Goal: Register for event/course

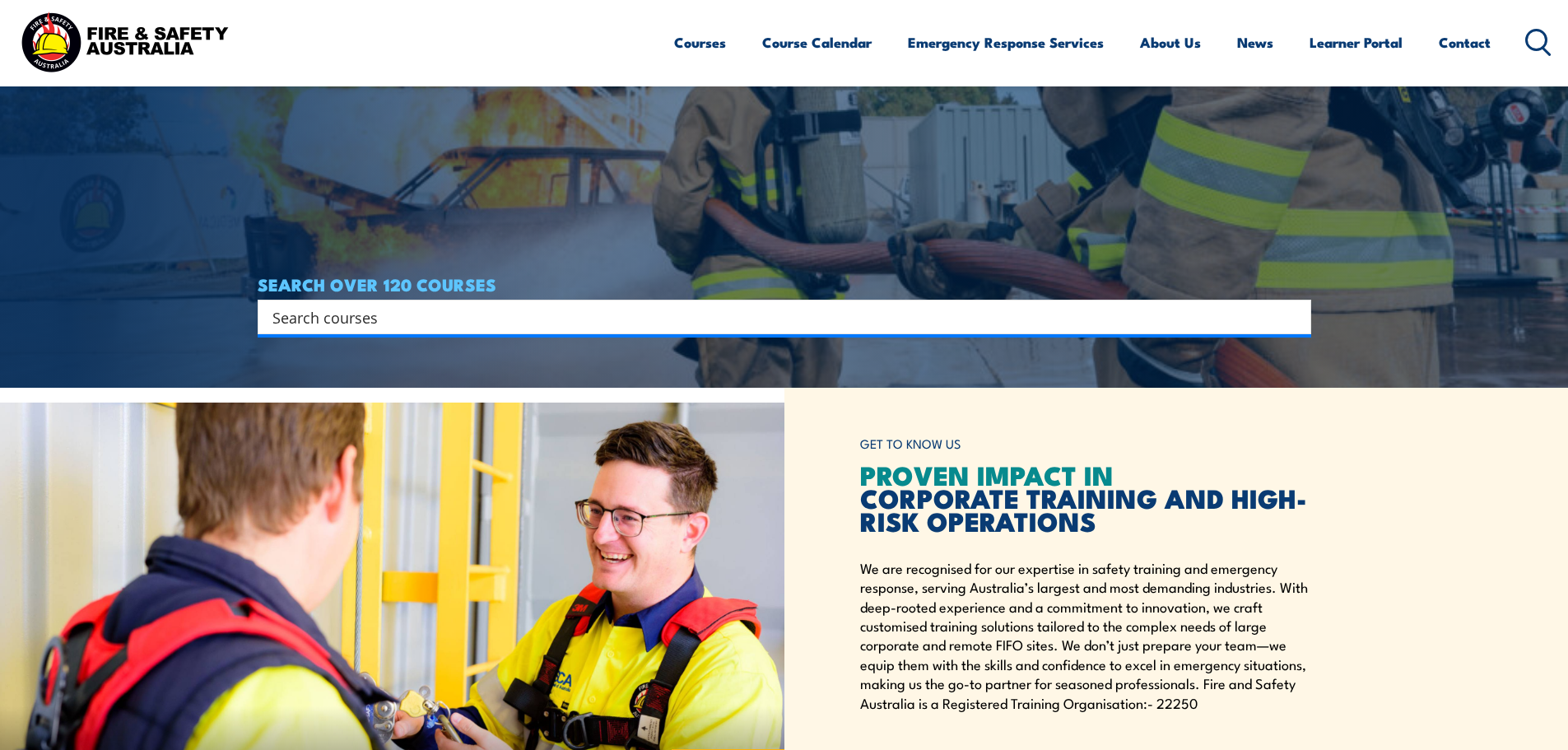
scroll to position [363, 0]
click at [423, 318] on input "Search input" at bounding box center [774, 316] width 1002 height 25
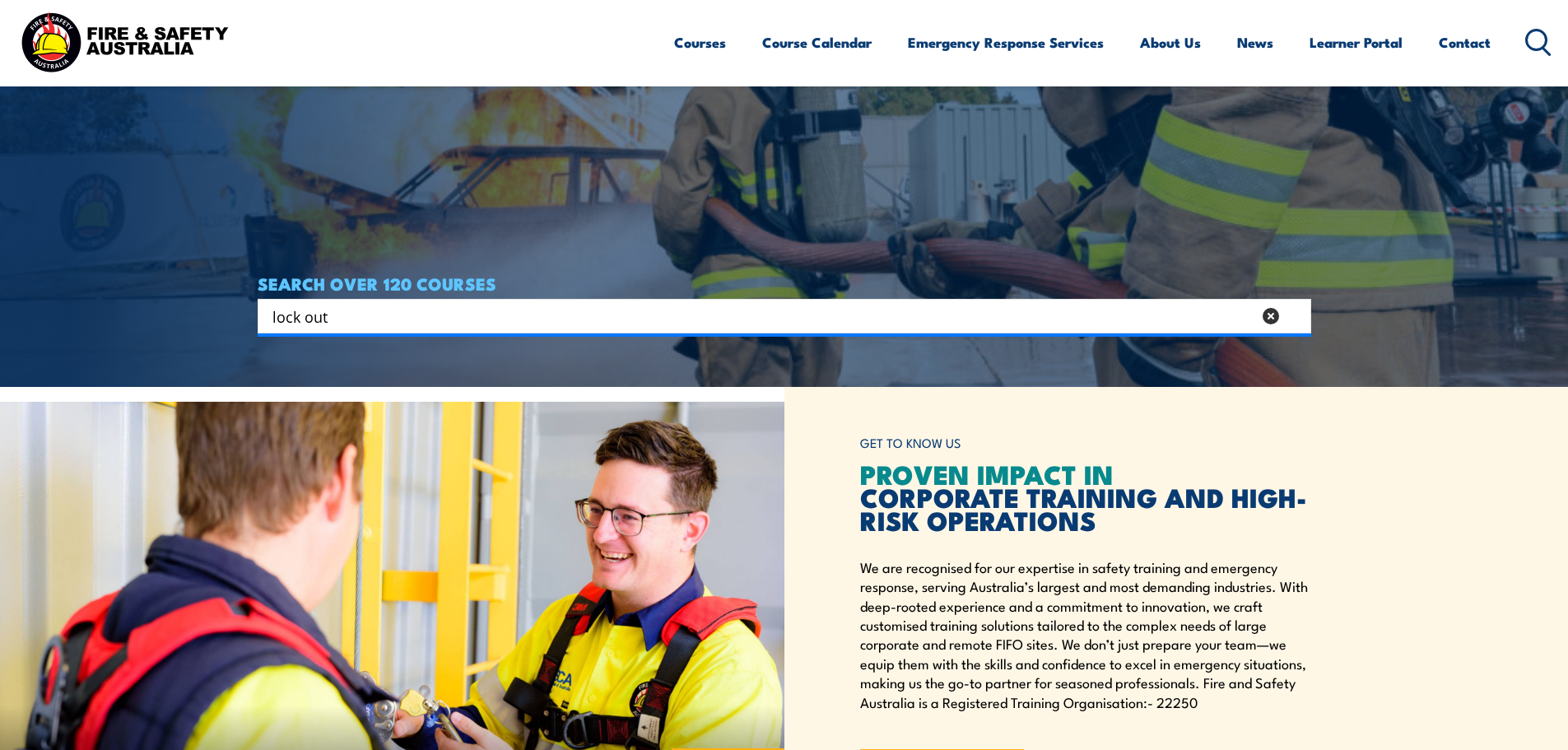
type input "lock out"
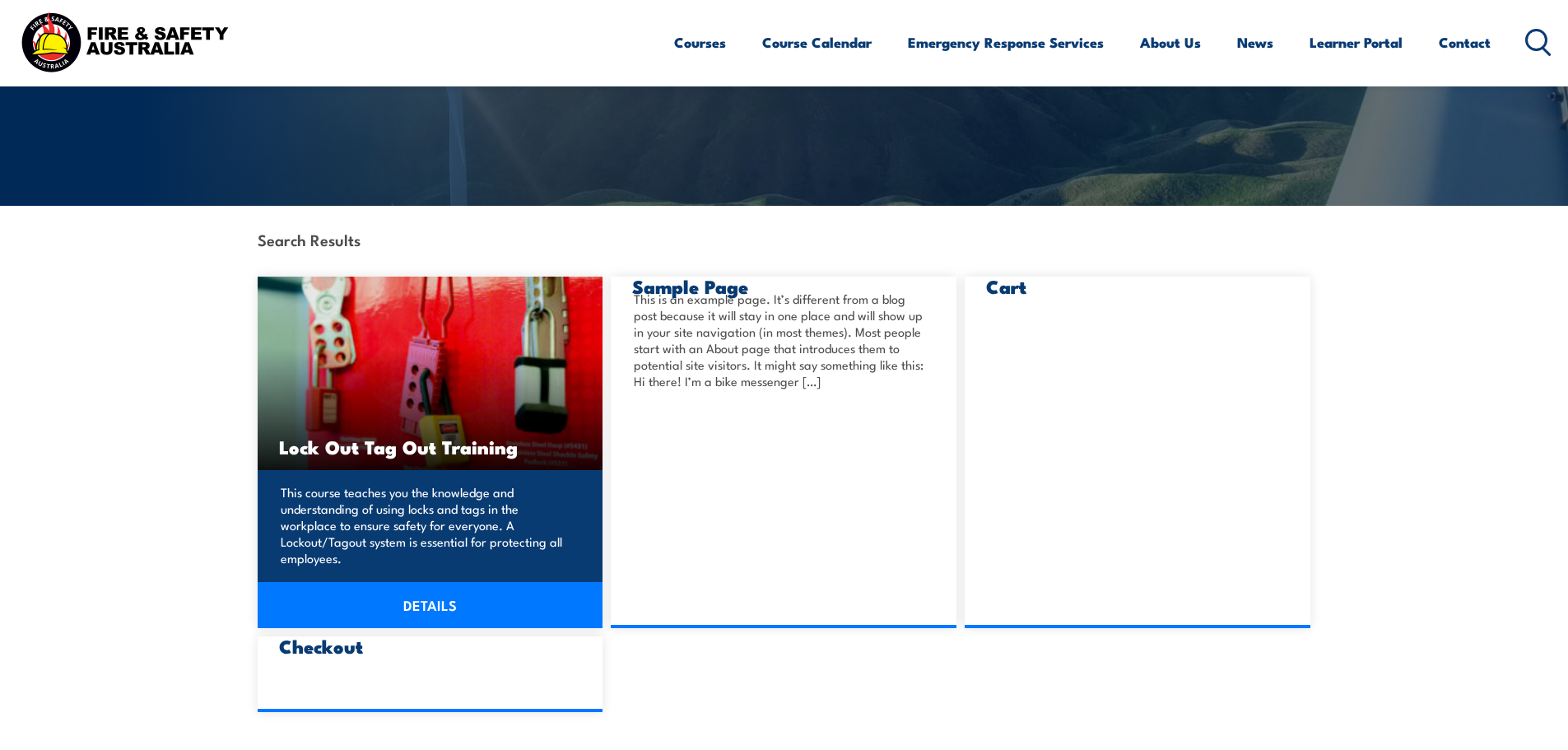
scroll to position [267, 0]
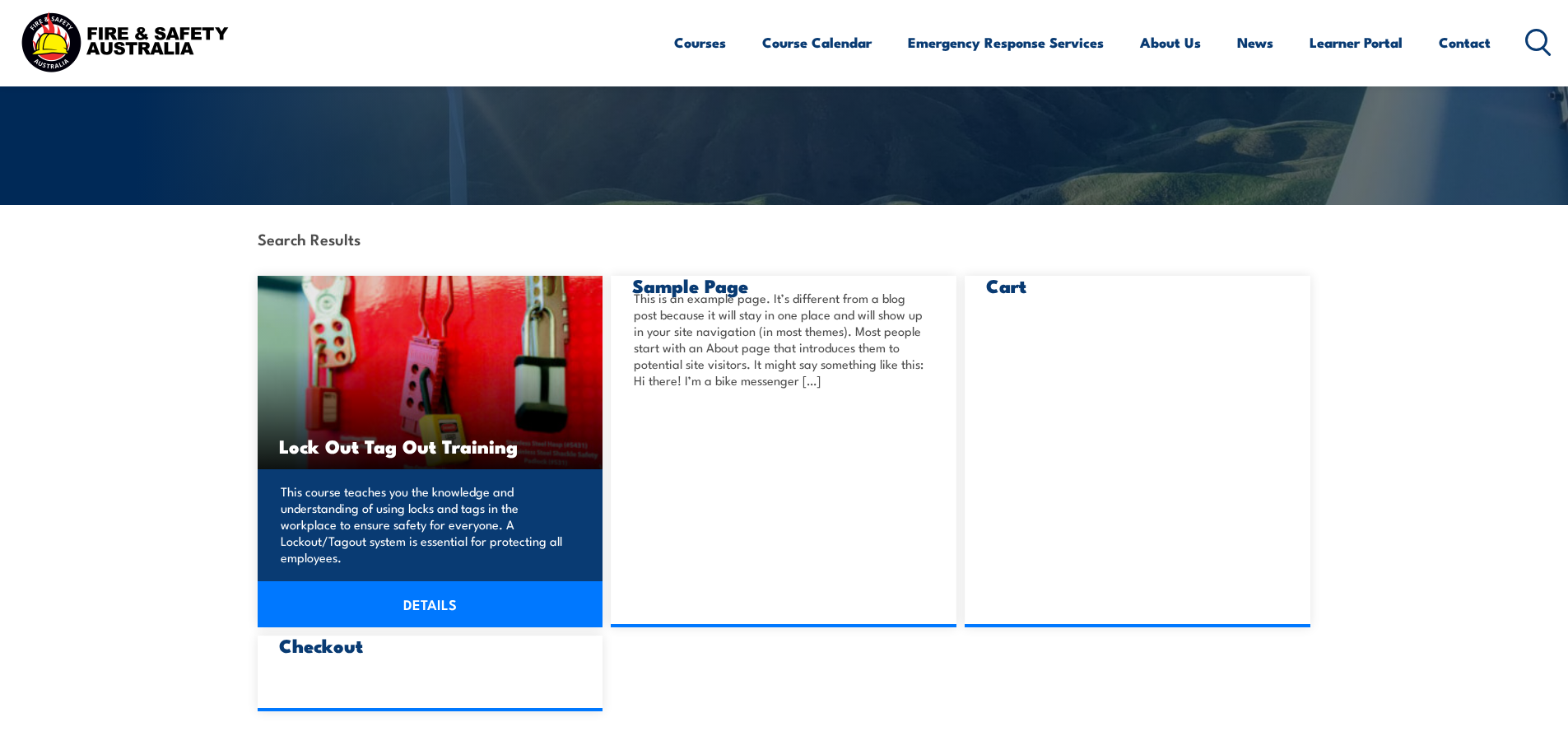
click at [411, 355] on img at bounding box center [430, 372] width 345 height 193
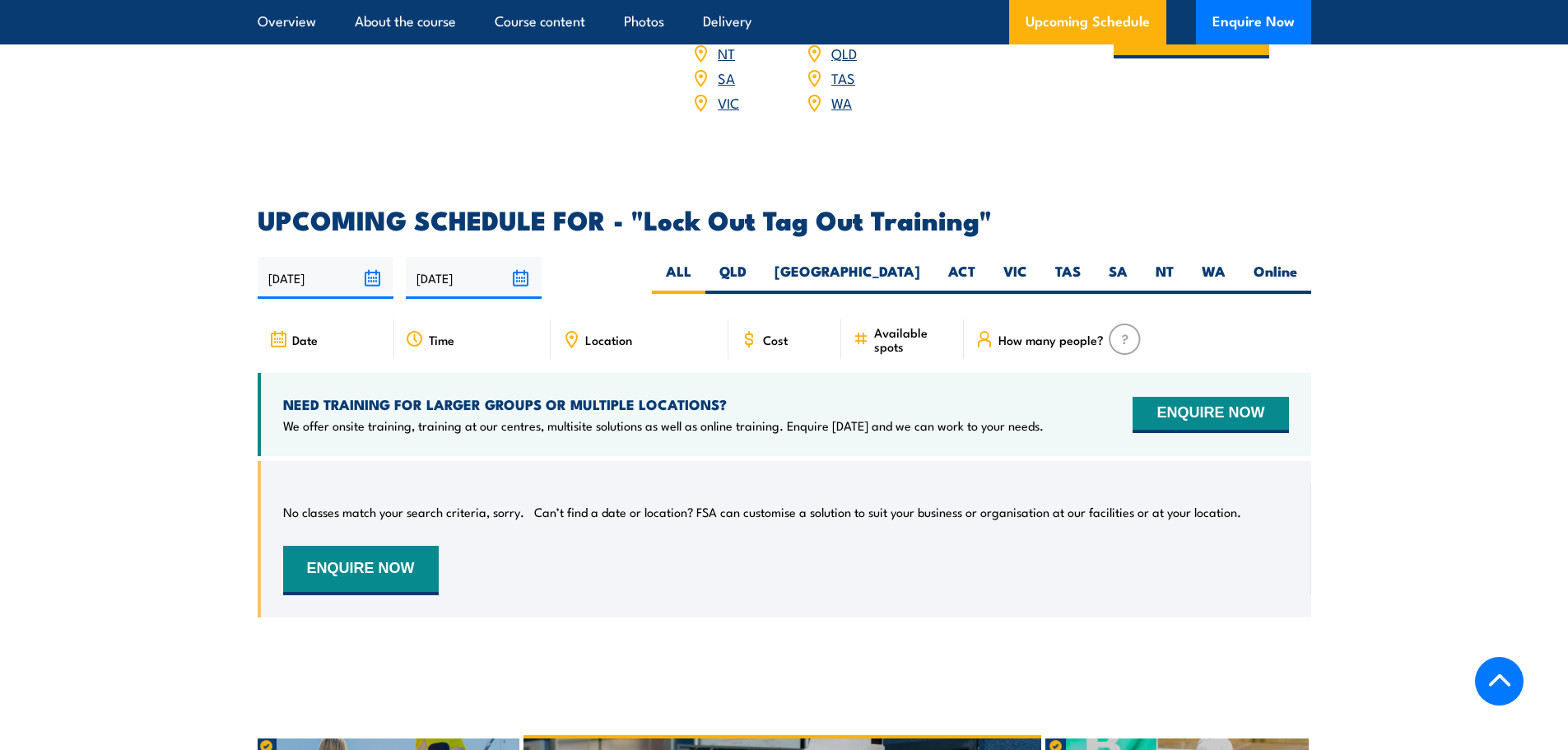
scroll to position [2633, 0]
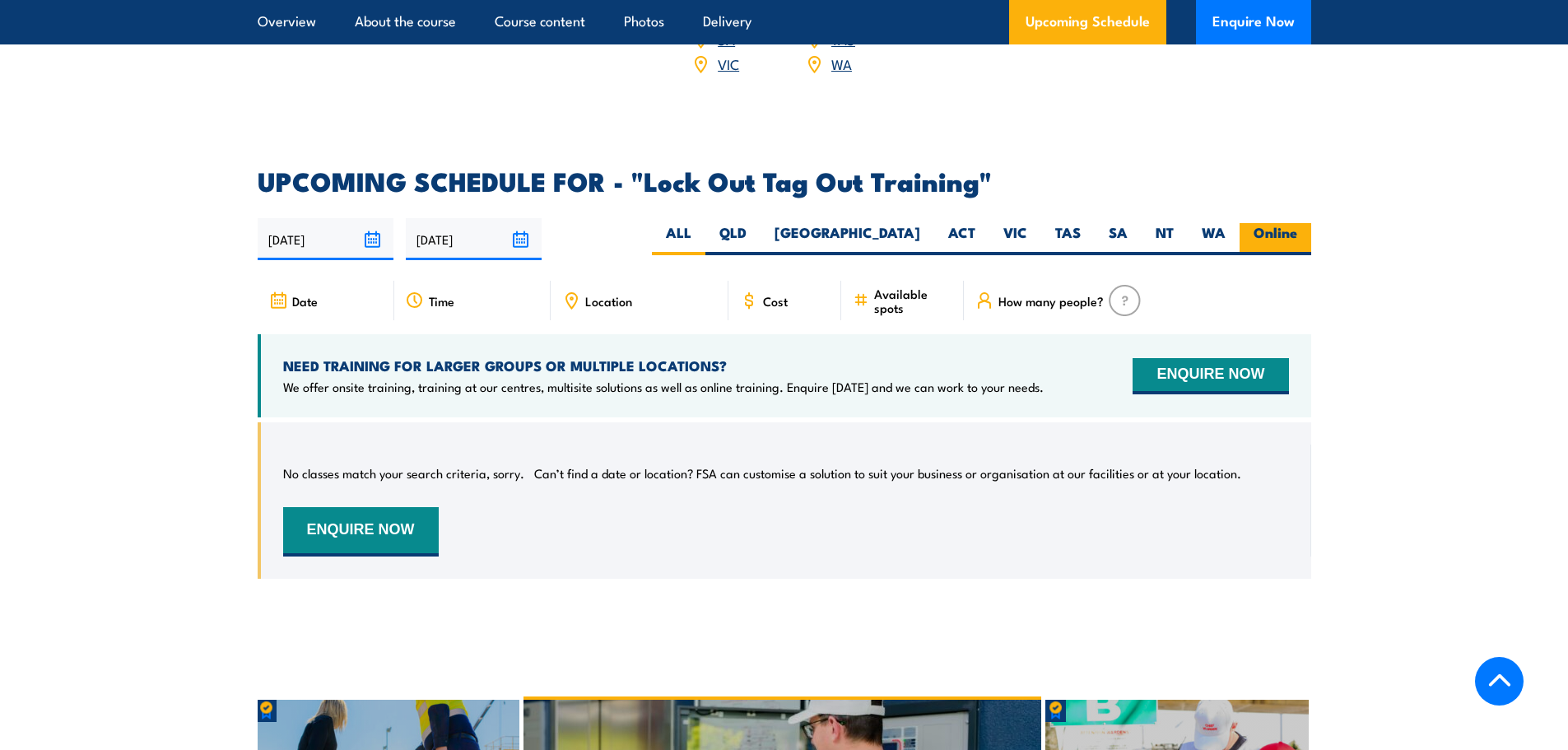
click at [1256, 223] on label "Online" at bounding box center [1275, 239] width 72 height 32
click at [1297, 223] on input "Online" at bounding box center [1302, 228] width 11 height 11
radio input "true"
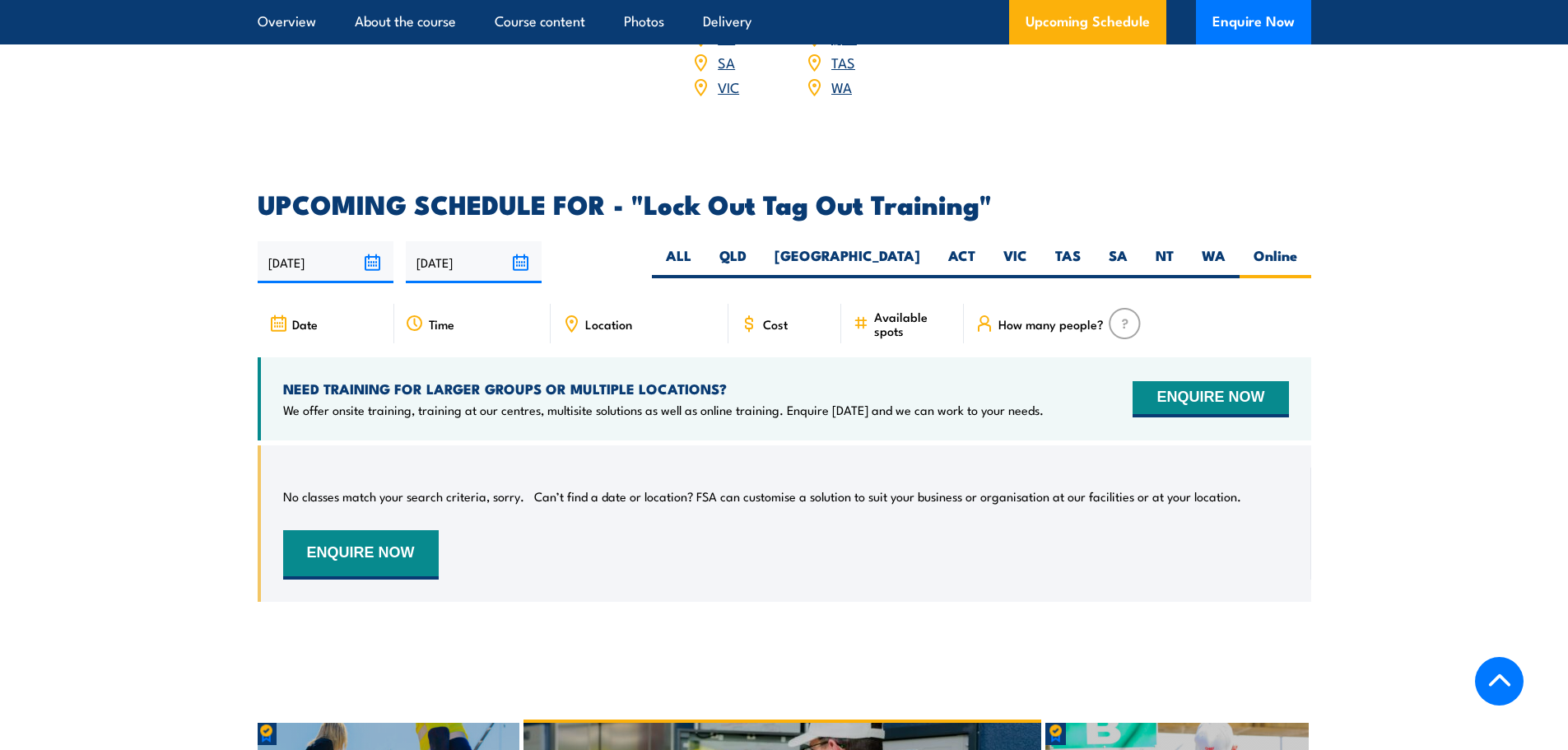
scroll to position [2610, 0]
